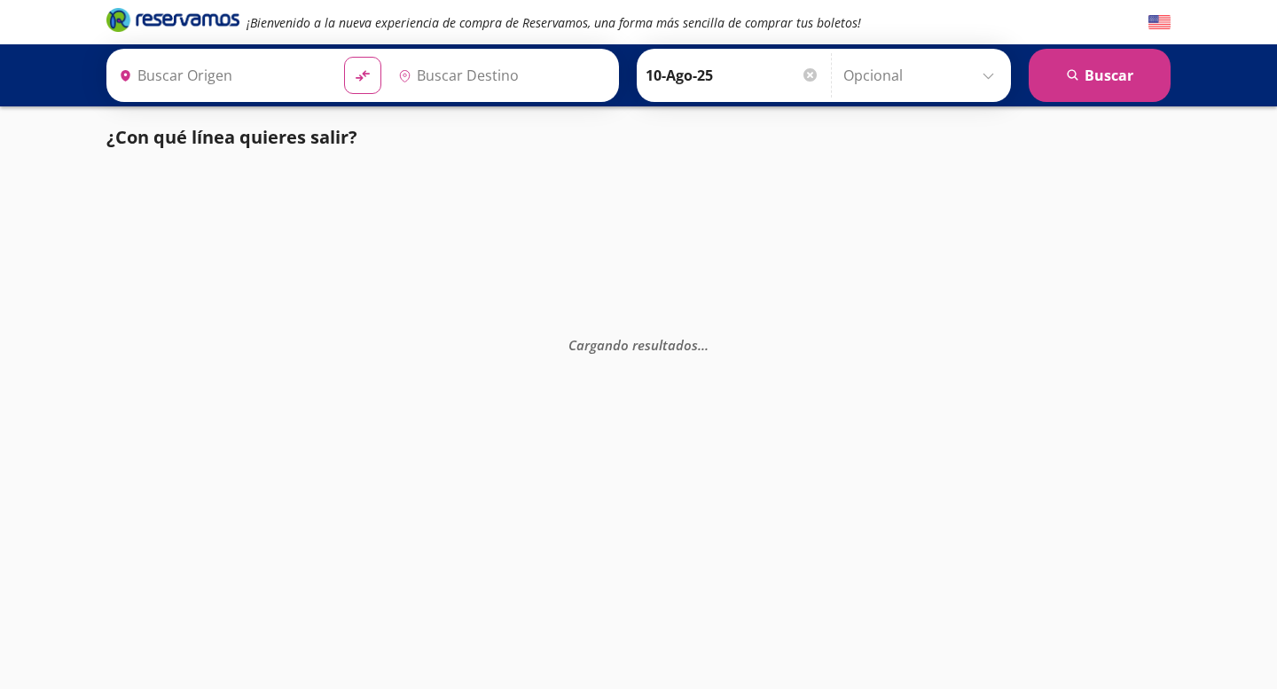
type input "[GEOGRAPHIC_DATA], [GEOGRAPHIC_DATA]"
type input "Toluca, [GEOGRAPHIC_DATA]"
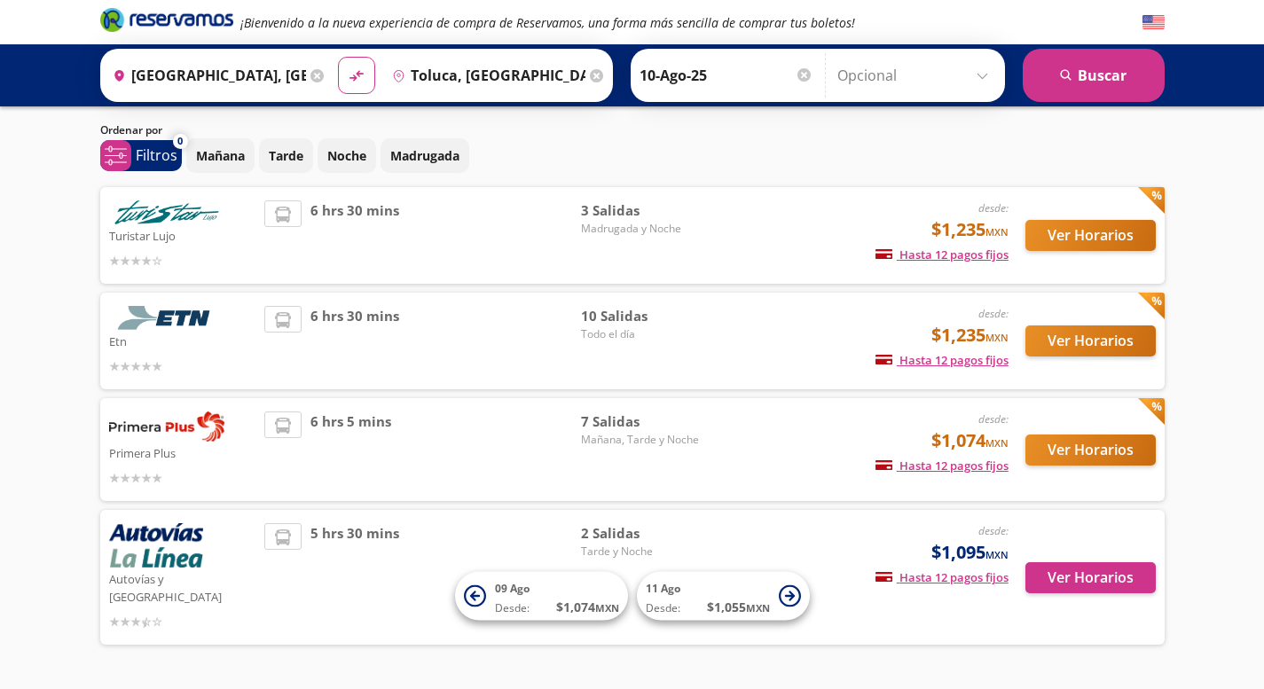
scroll to position [82, 0]
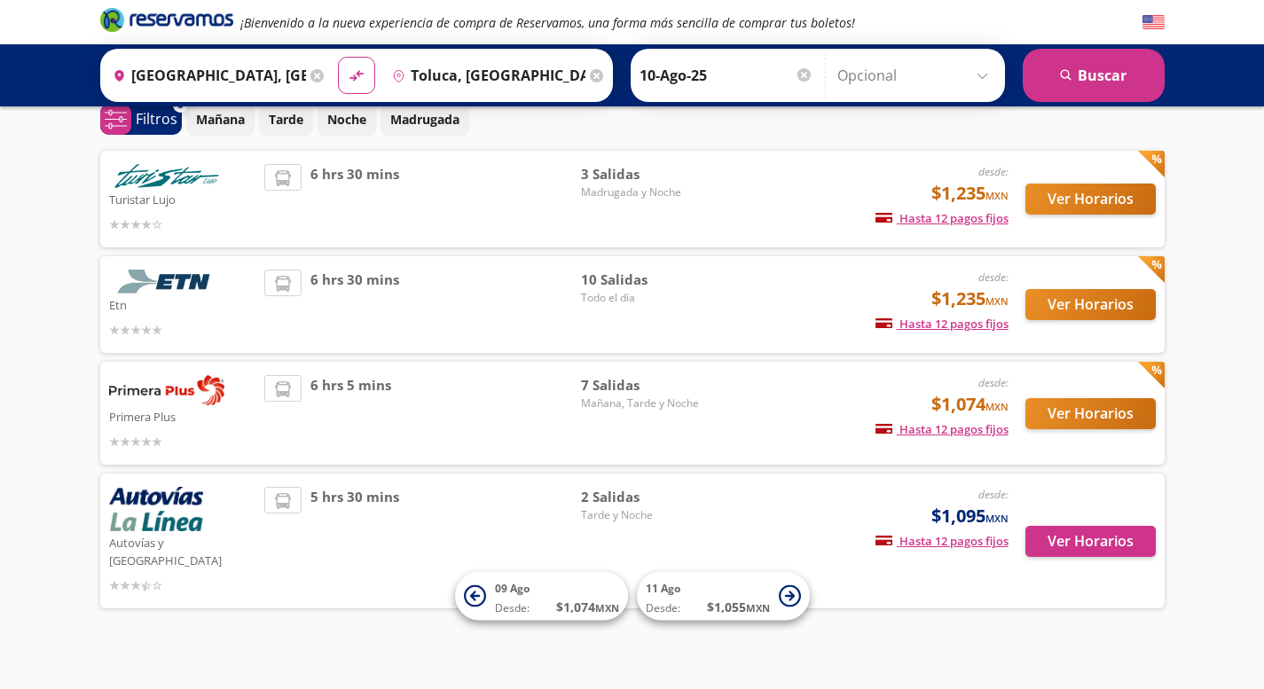
click at [741, 74] on input "10-Ago-25" at bounding box center [727, 75] width 174 height 44
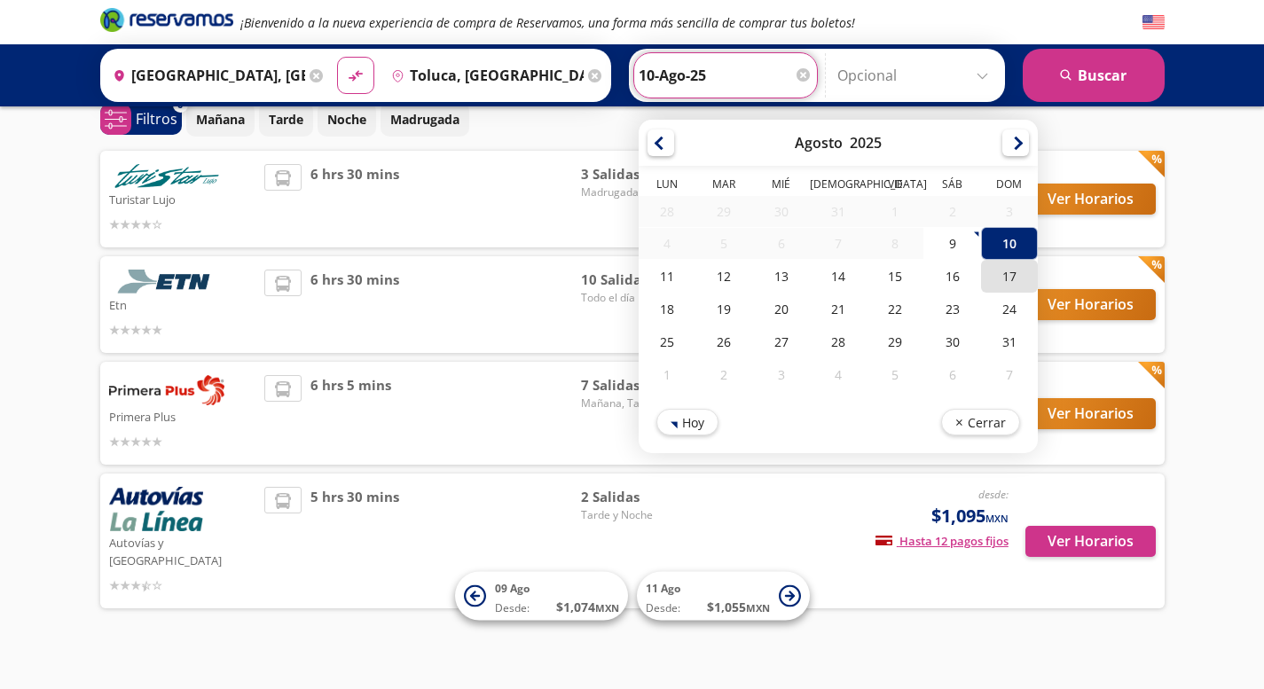
click at [996, 276] on div "17" at bounding box center [1008, 276] width 57 height 33
type input "17-Ago-25"
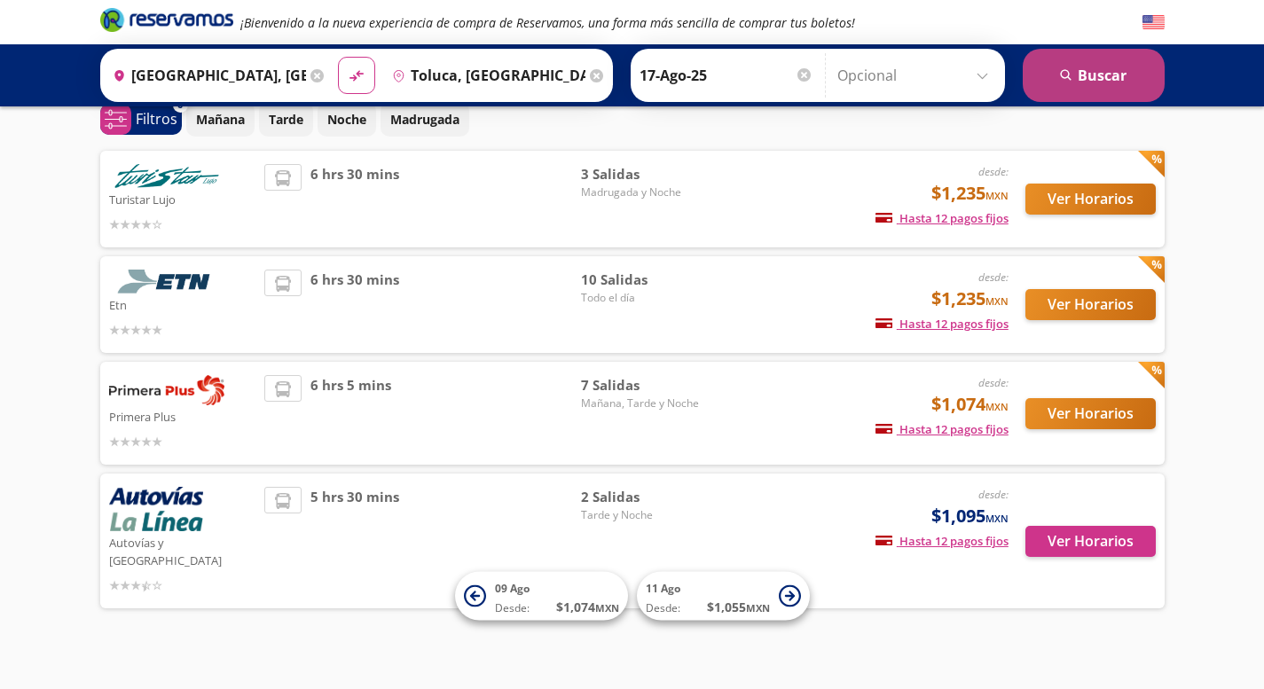
click at [1097, 77] on button "search [GEOGRAPHIC_DATA]" at bounding box center [1094, 75] width 142 height 53
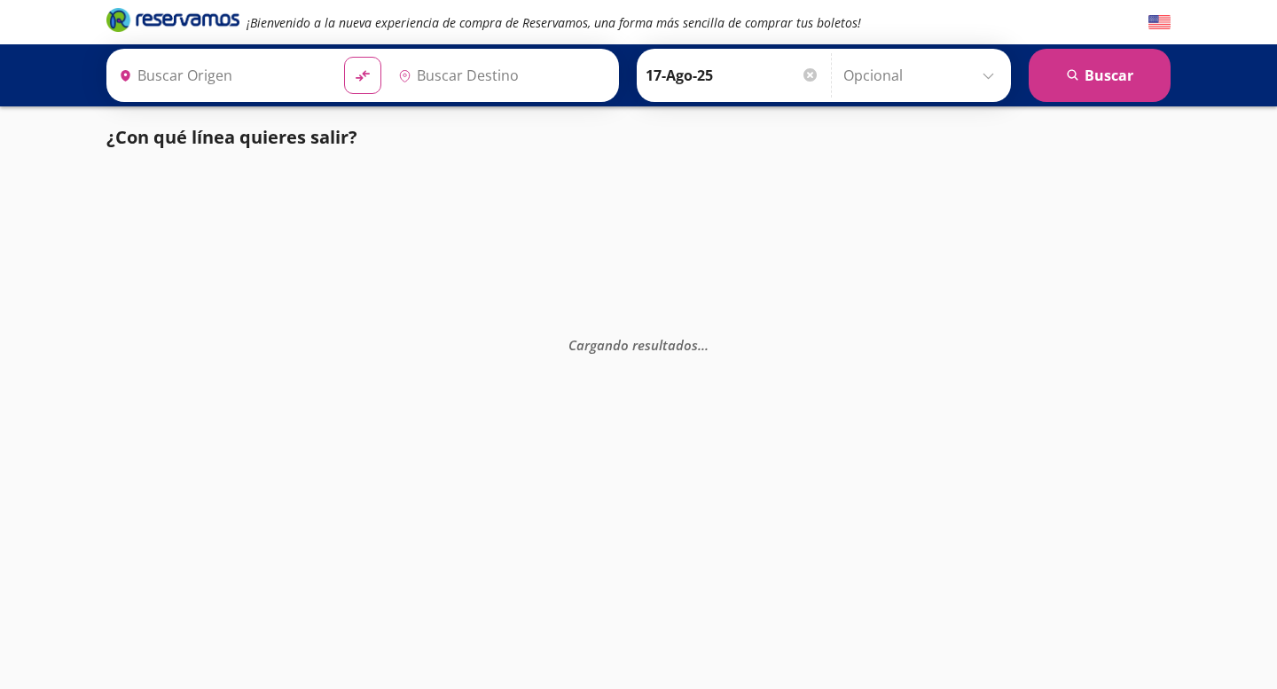
type input "[GEOGRAPHIC_DATA], [GEOGRAPHIC_DATA]"
type input "Toluca, [GEOGRAPHIC_DATA]"
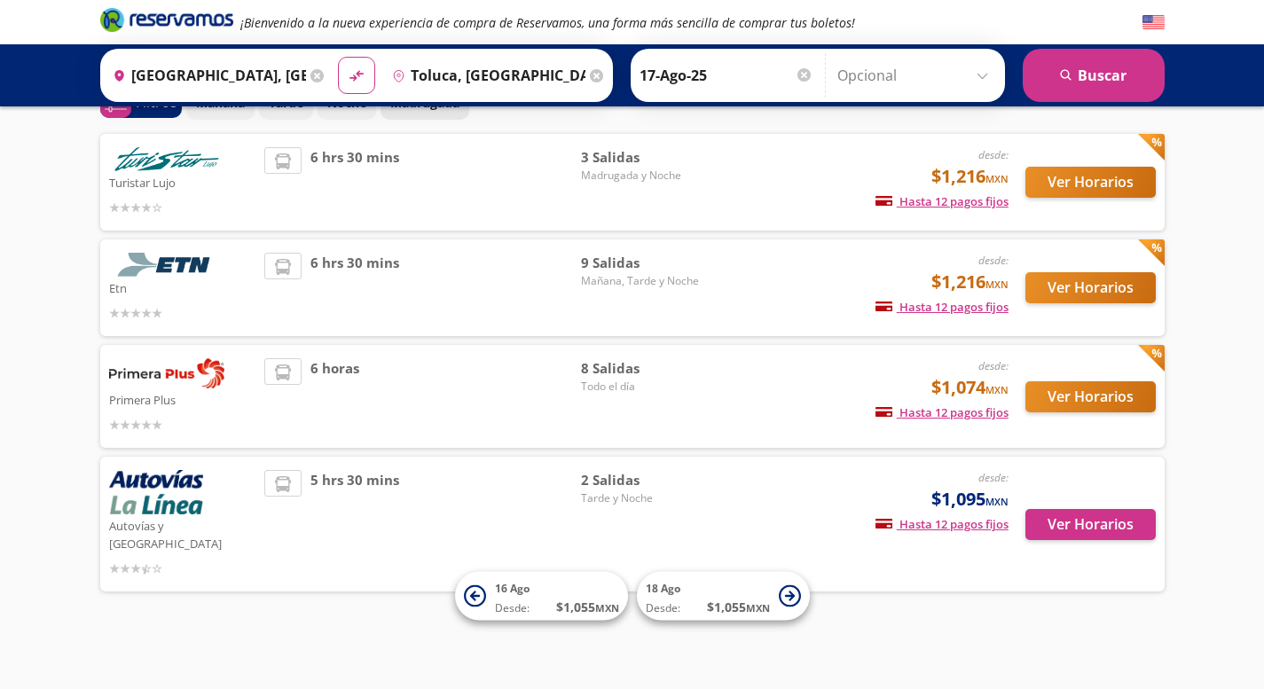
scroll to position [82, 0]
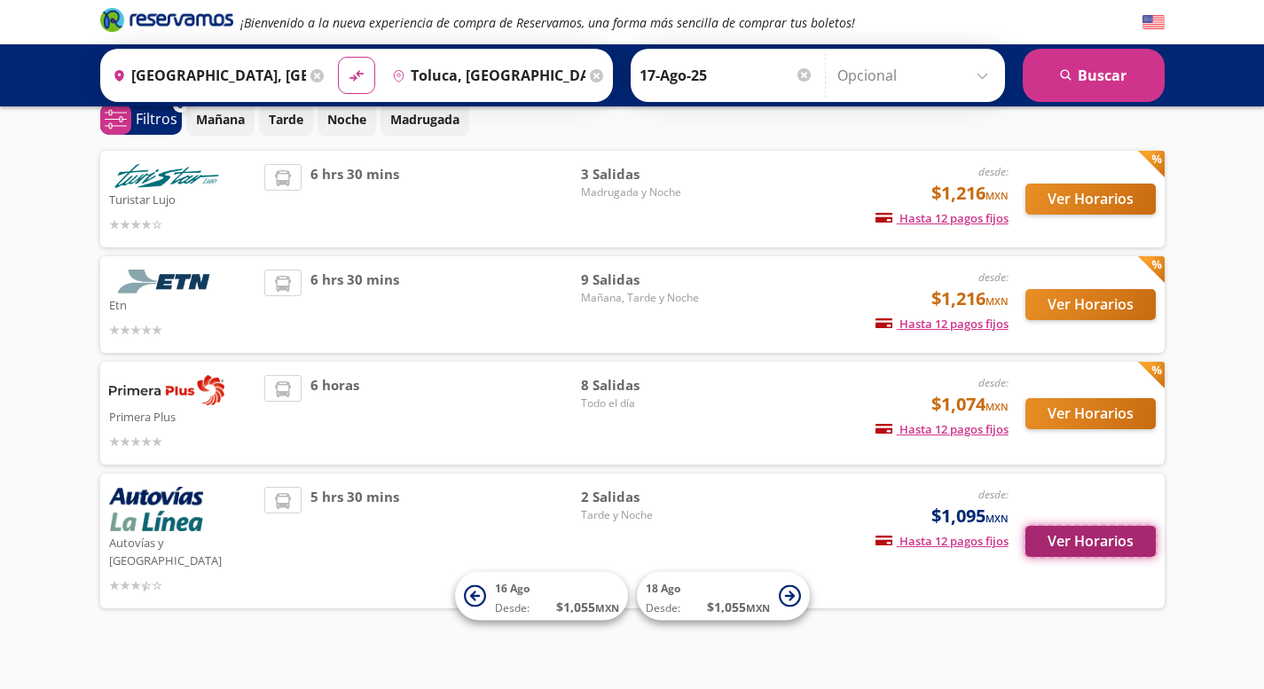
click at [1070, 546] on button "Ver Horarios" at bounding box center [1090, 541] width 130 height 31
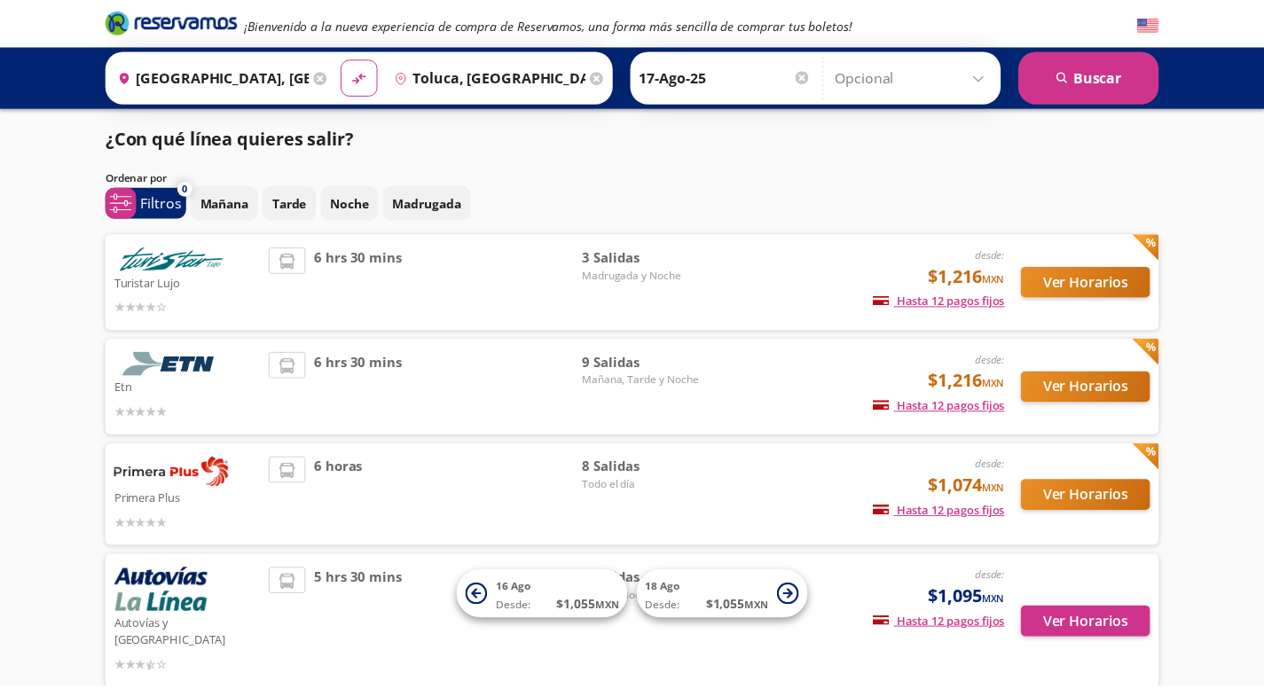
scroll to position [82, 0]
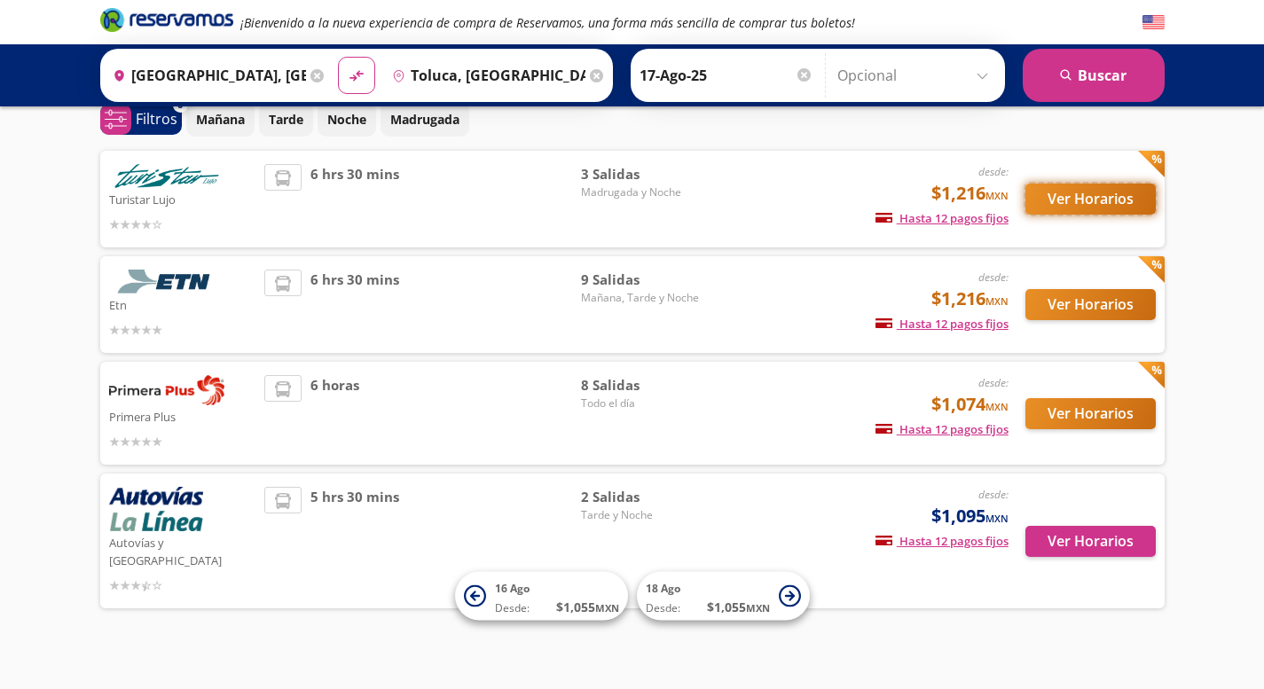
click at [1096, 203] on button "Ver Horarios" at bounding box center [1090, 199] width 130 height 31
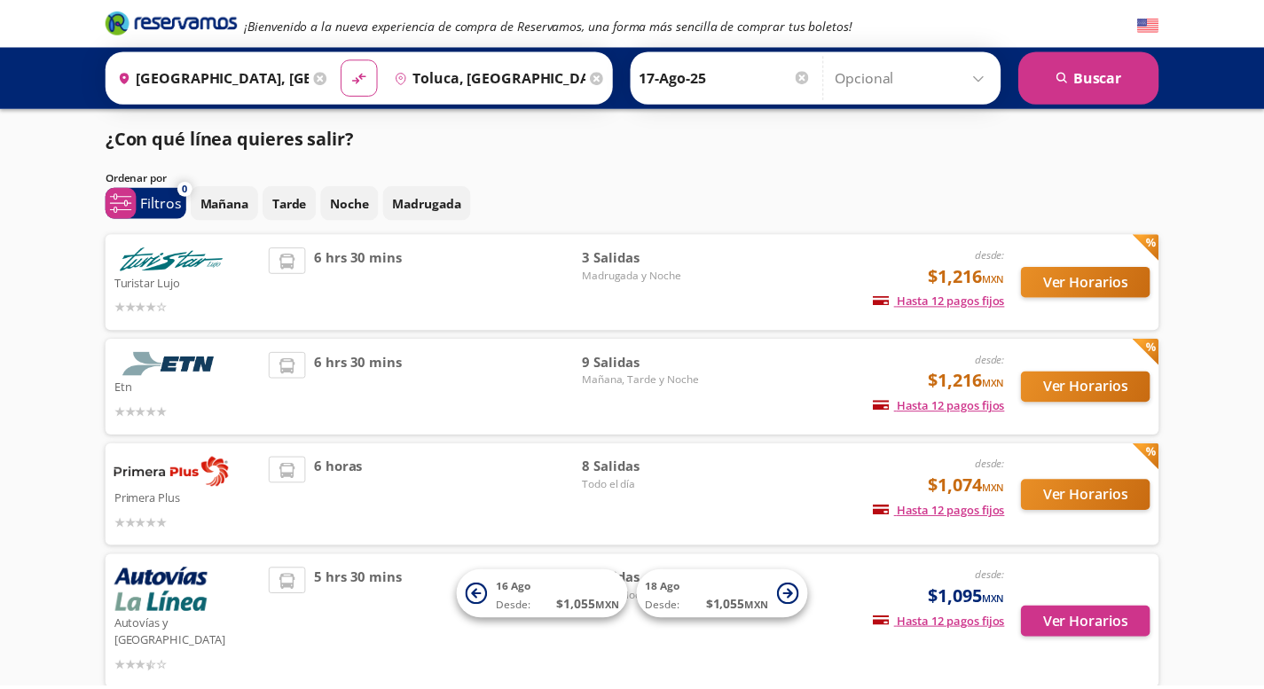
scroll to position [82, 0]
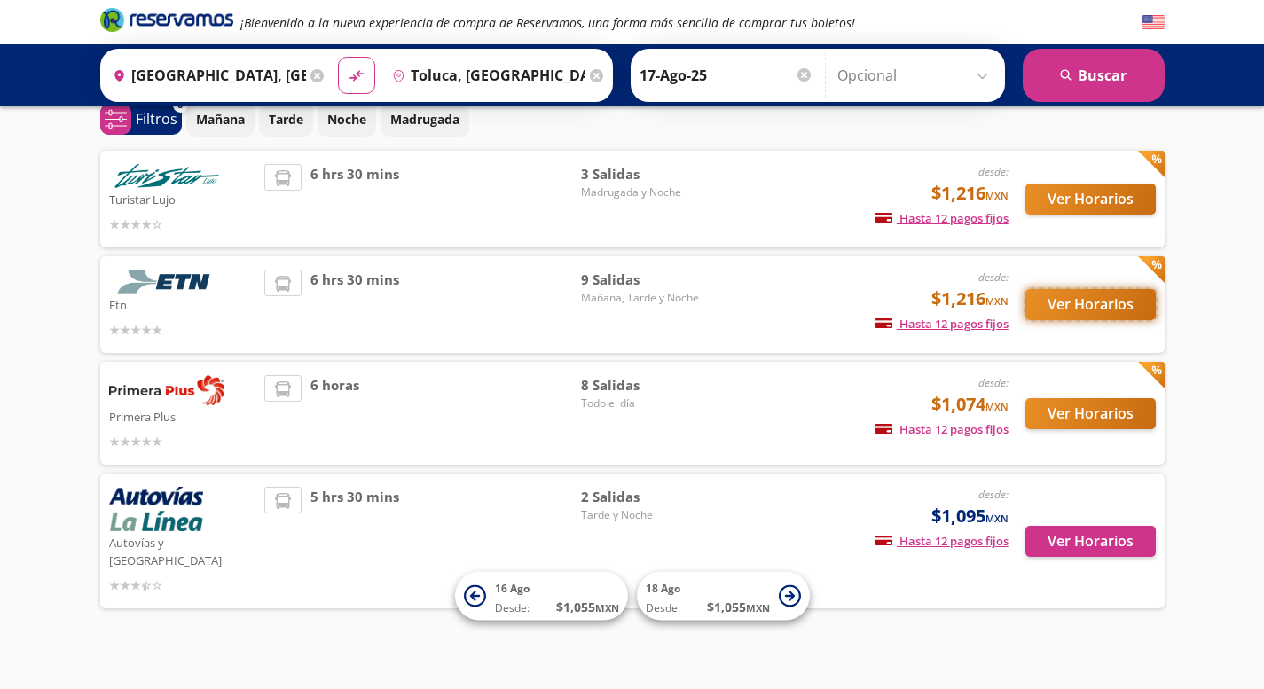
click at [1064, 307] on button "Ver Horarios" at bounding box center [1090, 304] width 130 height 31
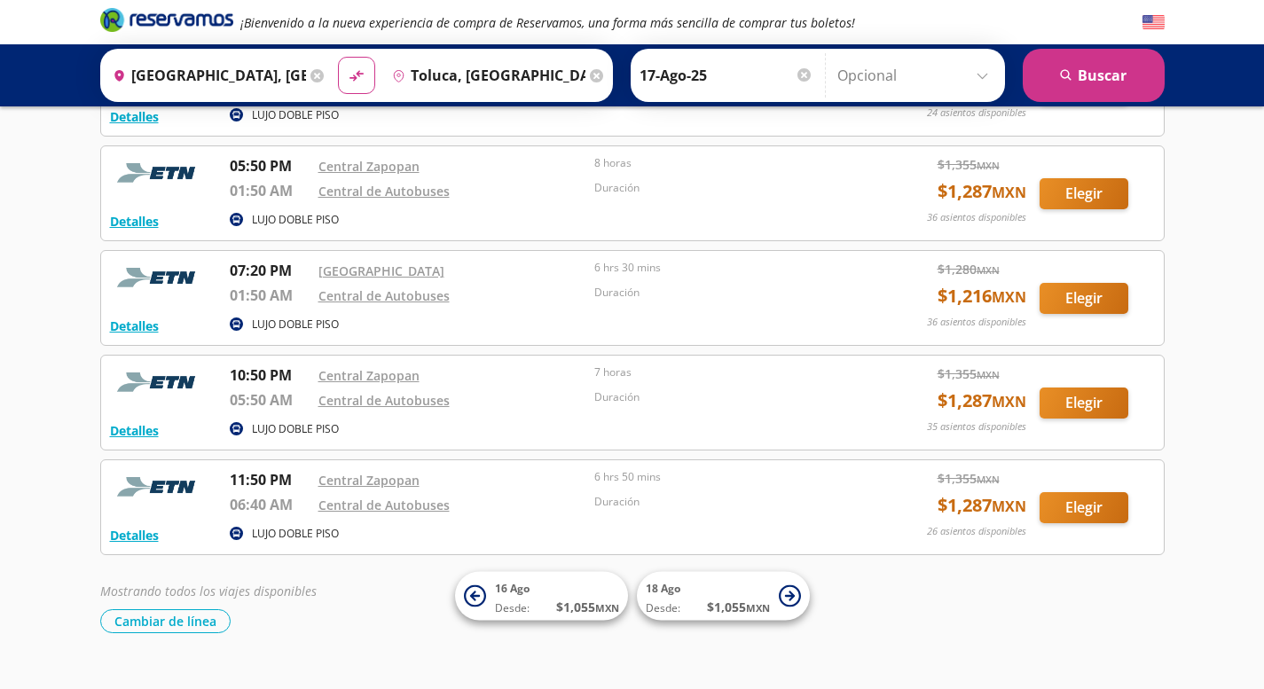
scroll to position [614, 0]
